Goal: Register for event/course

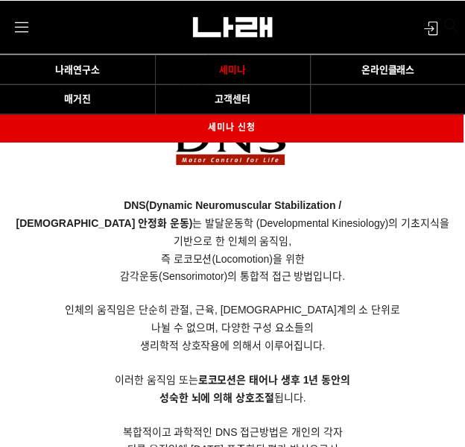
scroll to position [712, 0]
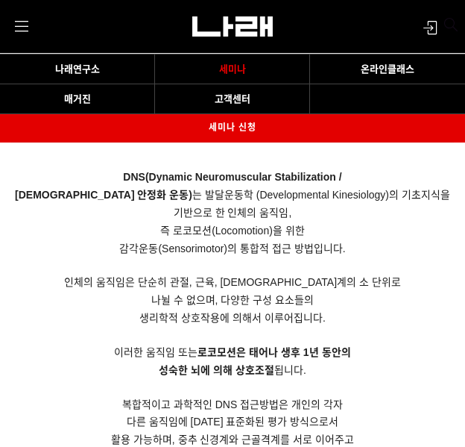
click at [425, 277] on p "감각운동(Sensorimotor)의 통합적 접근 방법입니다. 인체의 움직임은 단순히 관절, 근육, [DEMOGRAPHIC_DATA]계의 소 단…" at bounding box center [232, 450] width 443 height 420
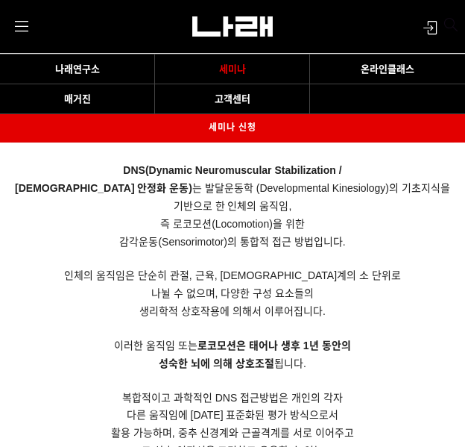
scroll to position [714, 0]
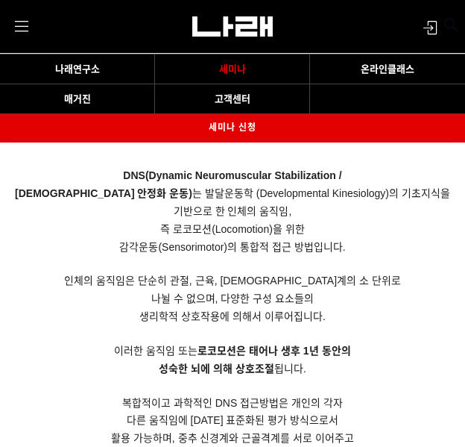
click at [265, 335] on p "감각운동(Sensorimotor)의 통합적 접근 방법입니다. 인체의 움직임은 단순히 관절, 근육, [DEMOGRAPHIC_DATA]계의 소 단…" at bounding box center [232, 449] width 443 height 420
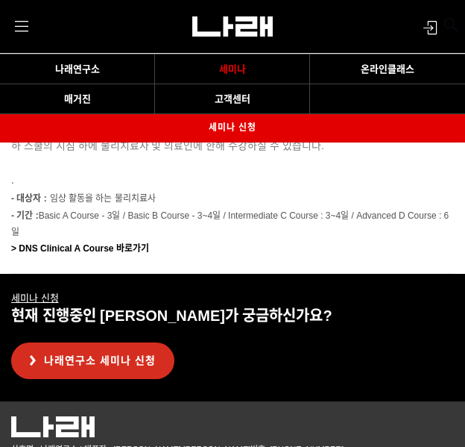
scroll to position [3660, 0]
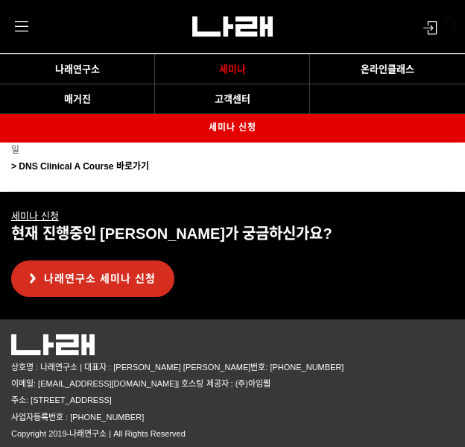
click at [137, 281] on link "나래연구소 세미나 신청" at bounding box center [92, 278] width 163 height 37
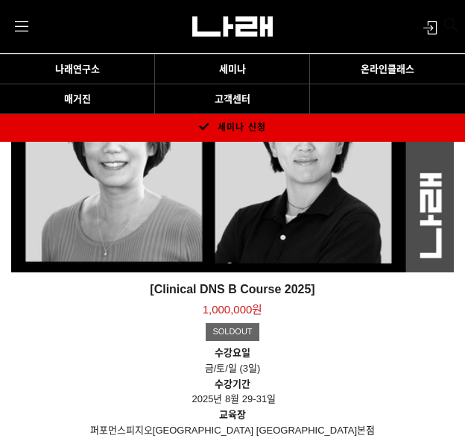
scroll to position [1126, 0]
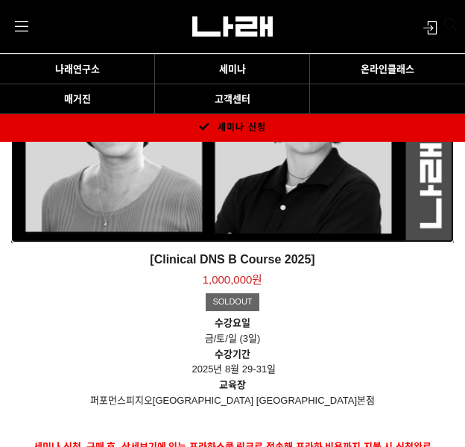
click at [204, 216] on div "[Clinical DNS B Course 2025] 1,000,000원 TIME SALE SOLDOUT" at bounding box center [232, 41] width 443 height 402
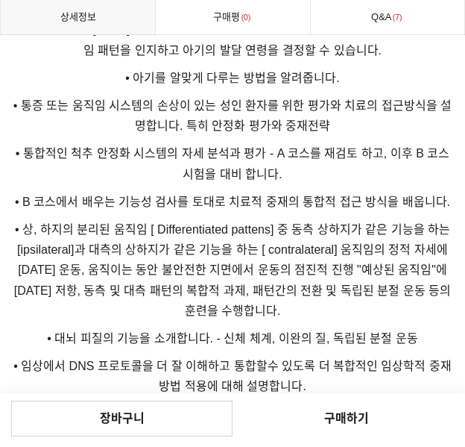
scroll to position [2599, 0]
